Goal: Task Accomplishment & Management: Use online tool/utility

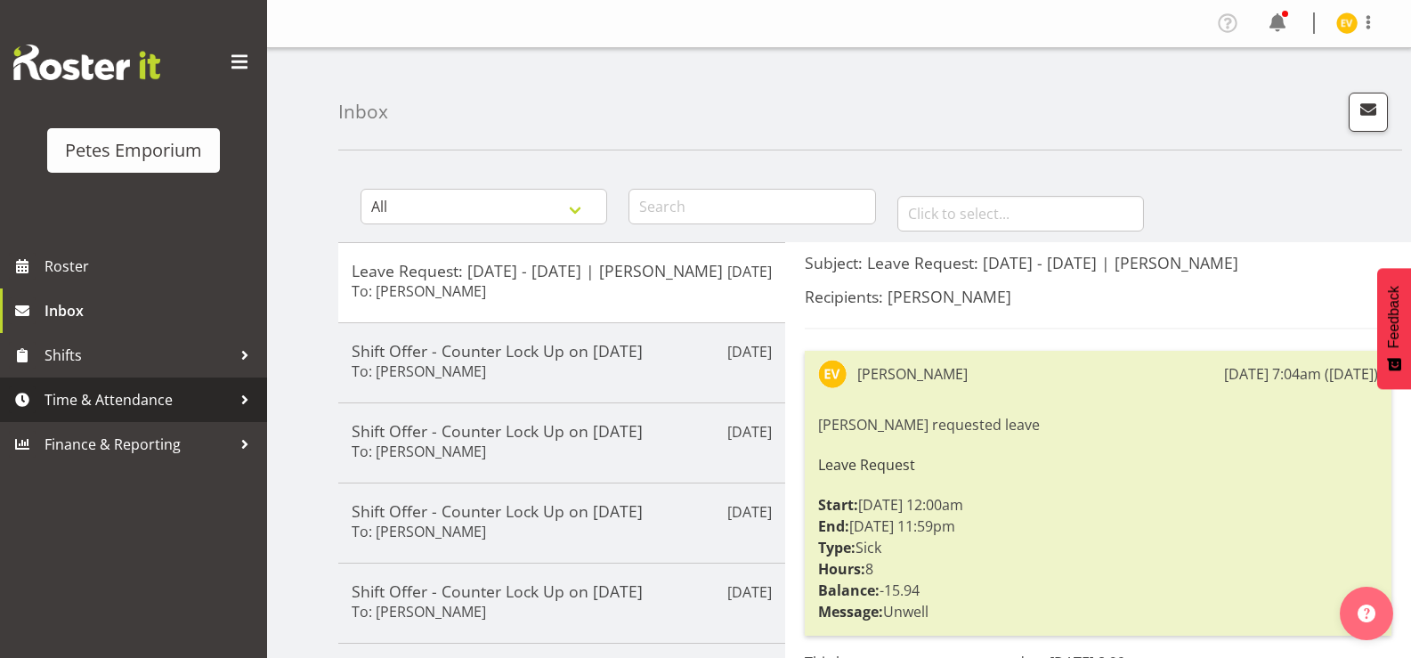
click at [189, 412] on span "Time & Attendance" at bounding box center [138, 399] width 187 height 27
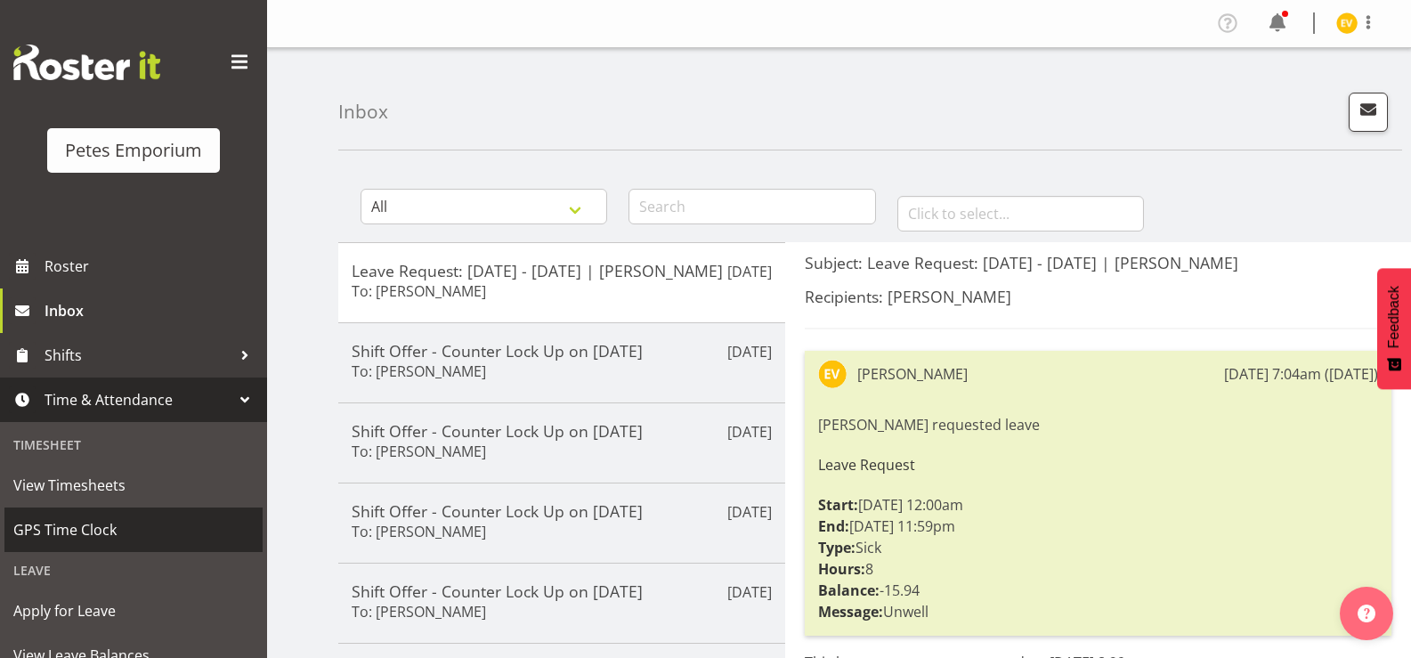
click at [187, 523] on span "GPS Time Clock" at bounding box center [133, 530] width 240 height 27
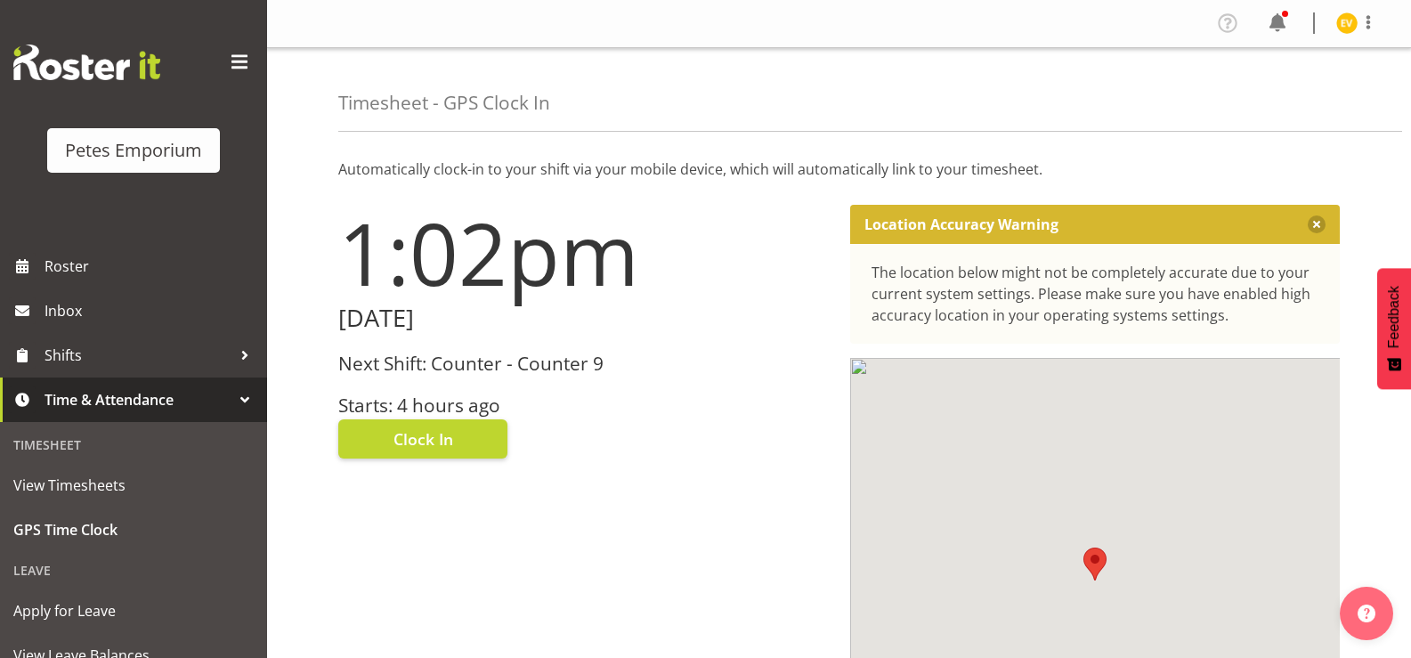
click at [474, 418] on div "Clock In" at bounding box center [583, 437] width 491 height 43
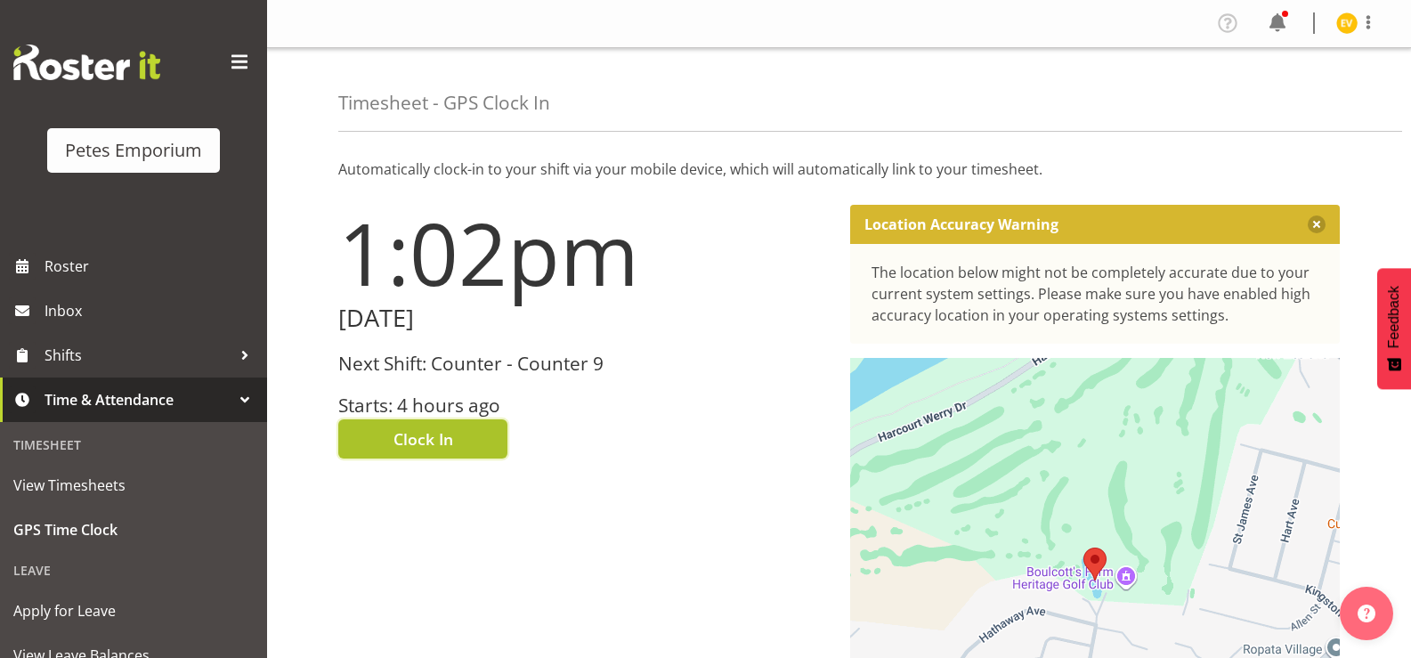
click at [469, 443] on button "Clock In" at bounding box center [422, 438] width 169 height 39
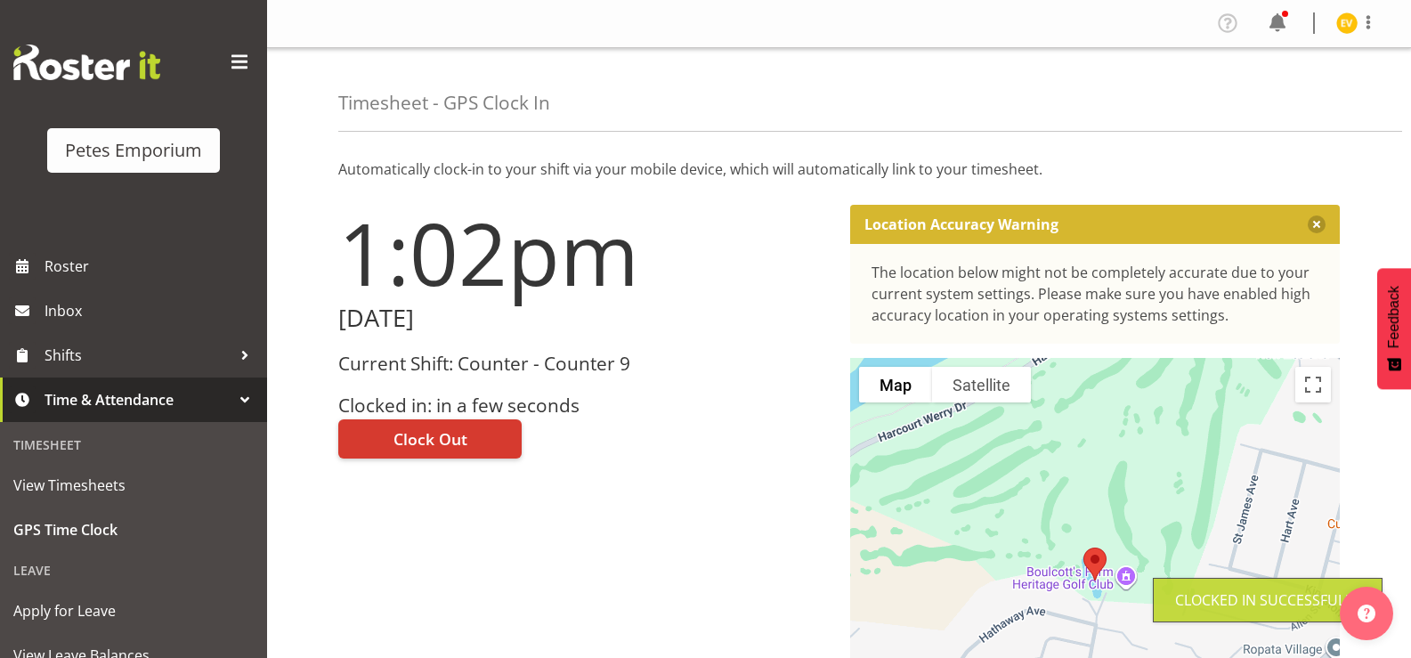
click at [1360, 37] on div "Profile Log Out" at bounding box center [1304, 23] width 180 height 29
click at [1355, 30] on figure at bounding box center [1347, 22] width 21 height 21
click at [1335, 86] on link "Log Out" at bounding box center [1293, 93] width 171 height 32
